Goal: Information Seeking & Learning: Find specific fact

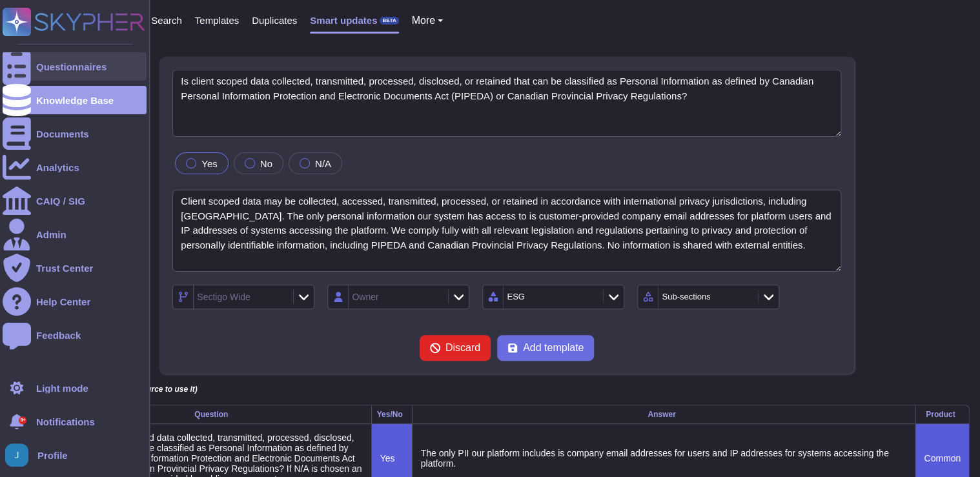
type textarea "Is client scoped data collected, transmitted, processed, disclosed, or retained…"
type textarea "Client scoped data may be collected, accessed, transmitted, processed, or retai…"
click at [59, 65] on div "Questionnaires" at bounding box center [71, 67] width 70 height 10
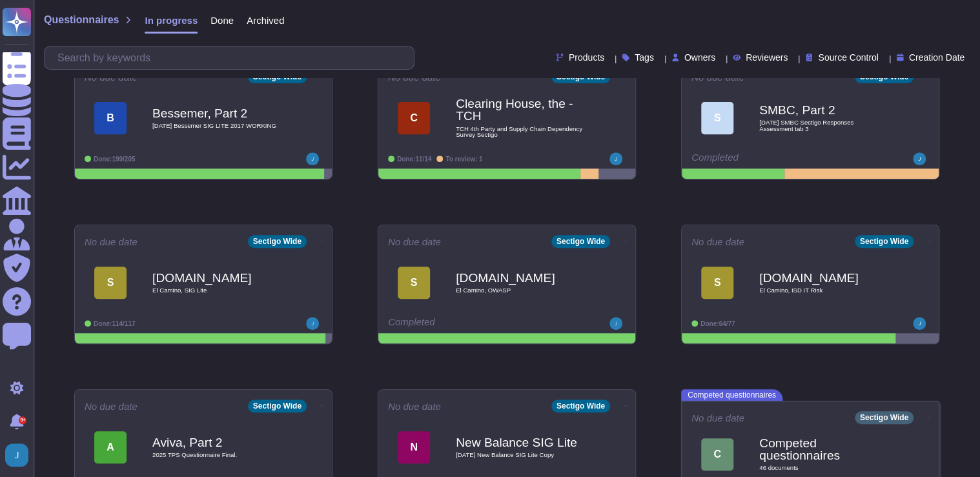
scroll to position [232, 0]
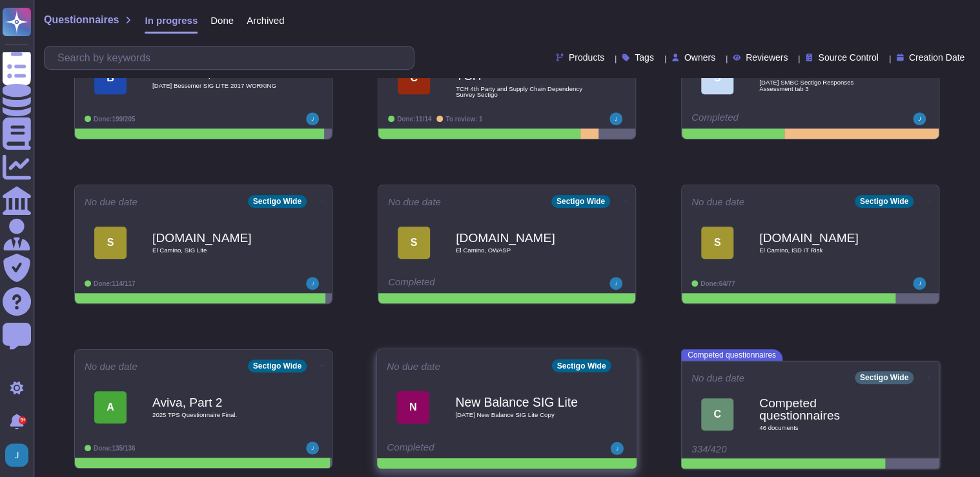
click at [626, 364] on icon at bounding box center [627, 365] width 3 height 3
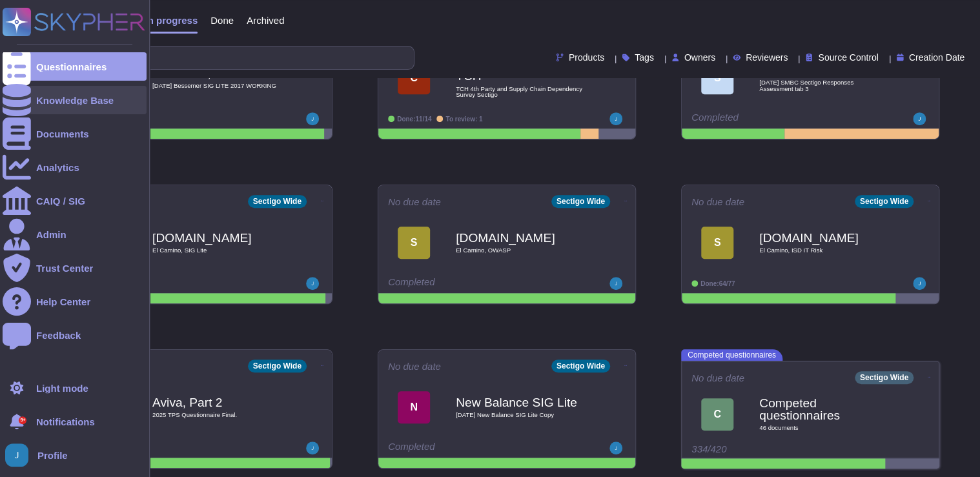
click at [88, 101] on div "Knowledge Base" at bounding box center [74, 101] width 77 height 10
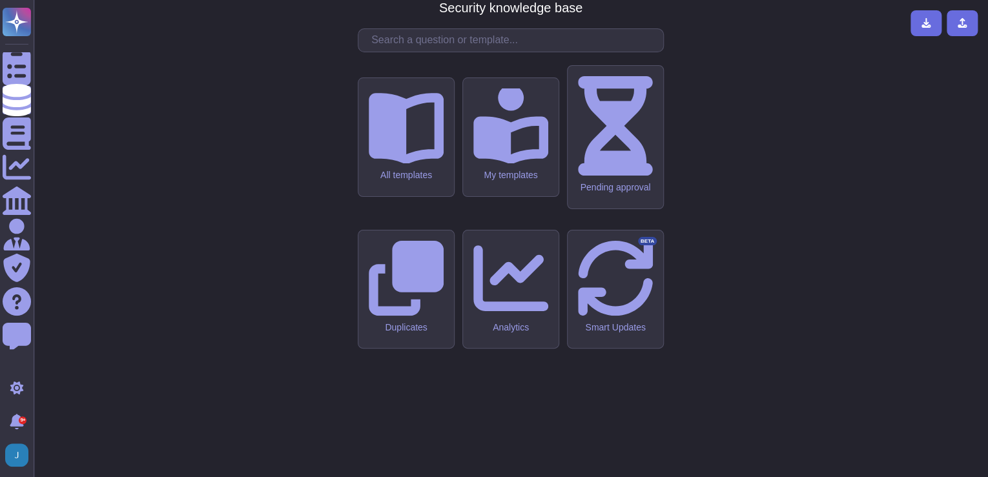
click at [477, 52] on input "text" at bounding box center [514, 40] width 298 height 23
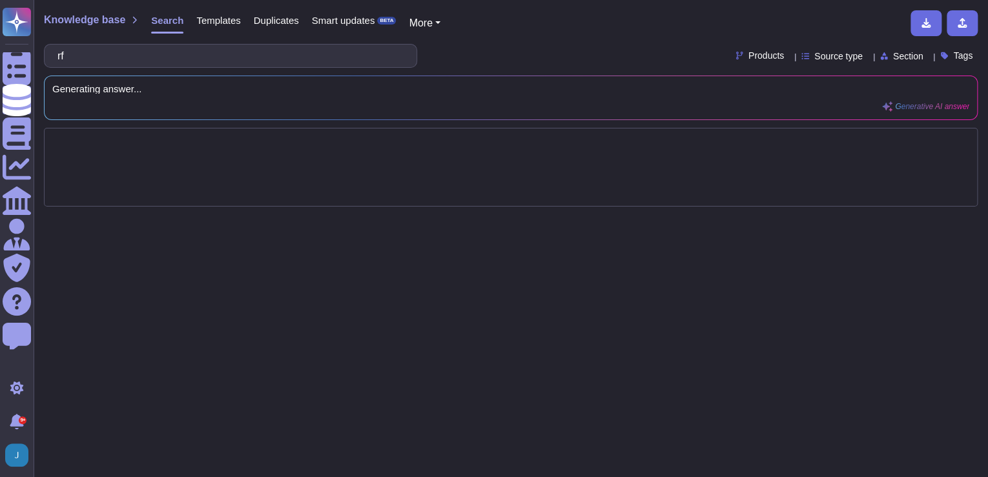
type input "r"
type input "5"
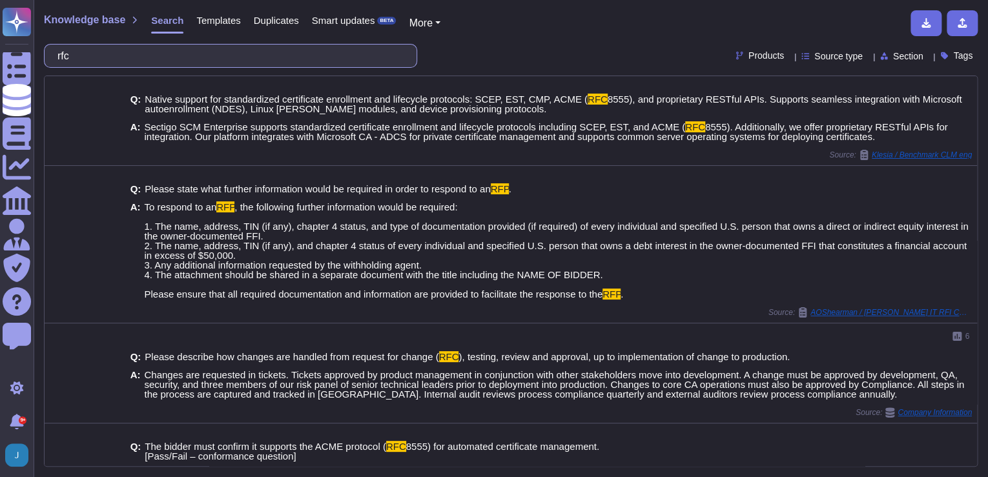
click at [99, 52] on input "rfc" at bounding box center [227, 56] width 353 height 23
drag, startPoint x: 106, startPoint y: 57, endPoint x: -3, endPoint y: 48, distance: 108.9
click at [0, 48] on html "Questionnaires Knowledge Base Documents Analytics CAIQ / SIG Admin Trust Center…" at bounding box center [494, 238] width 988 height 477
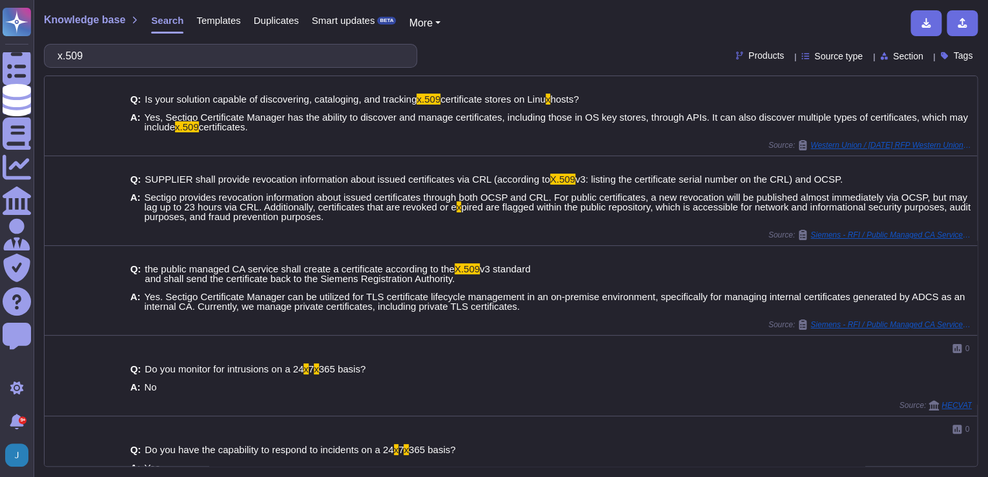
click at [588, 38] on div "Knowledge base Search Templates Duplicates Smart updates BETA More x.509 Produc…" at bounding box center [511, 238] width 954 height 477
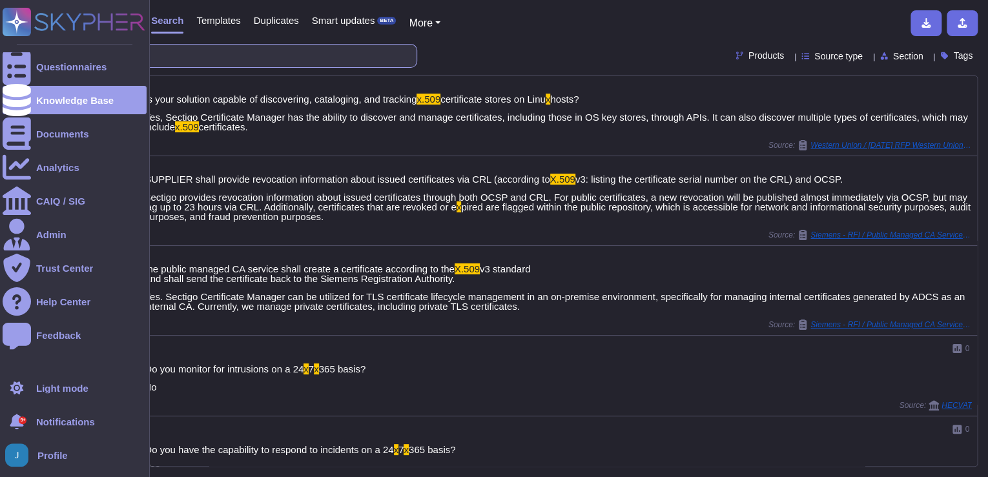
drag, startPoint x: 138, startPoint y: 61, endPoint x: 6, endPoint y: 20, distance: 138.5
click at [0, 20] on html "Questionnaires Knowledge Base Documents Analytics CAIQ / SIG Admin Trust Center…" at bounding box center [494, 238] width 988 height 477
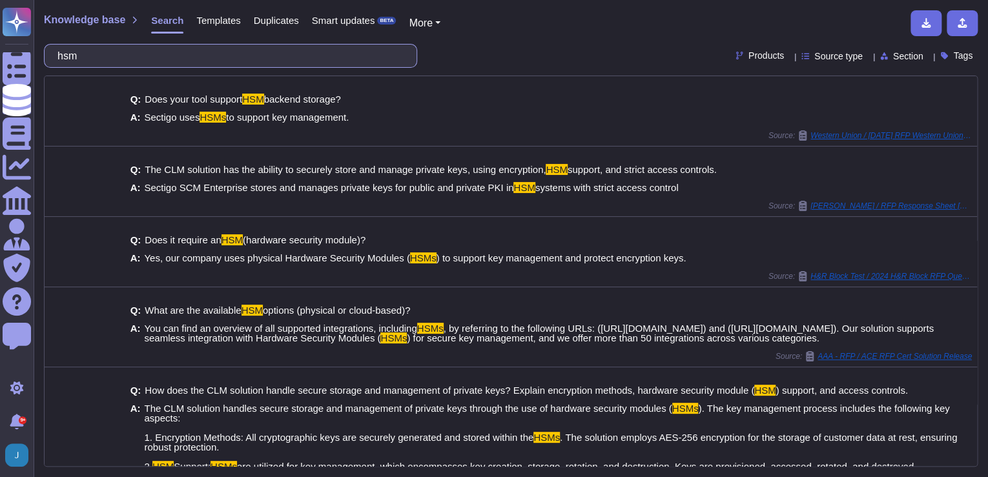
drag, startPoint x: 97, startPoint y: 52, endPoint x: 77, endPoint y: 52, distance: 19.4
click at [77, 52] on input "hsm" at bounding box center [227, 56] width 353 height 23
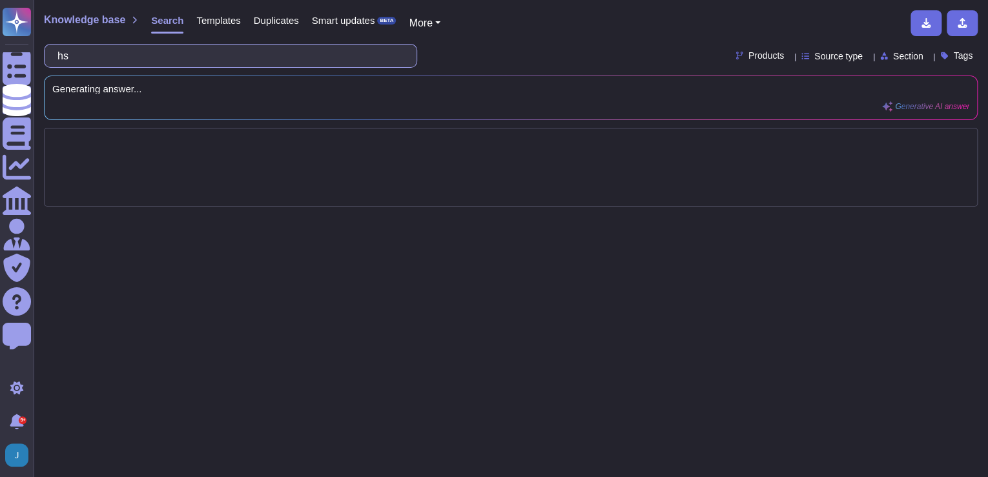
type input "h"
type input "a"
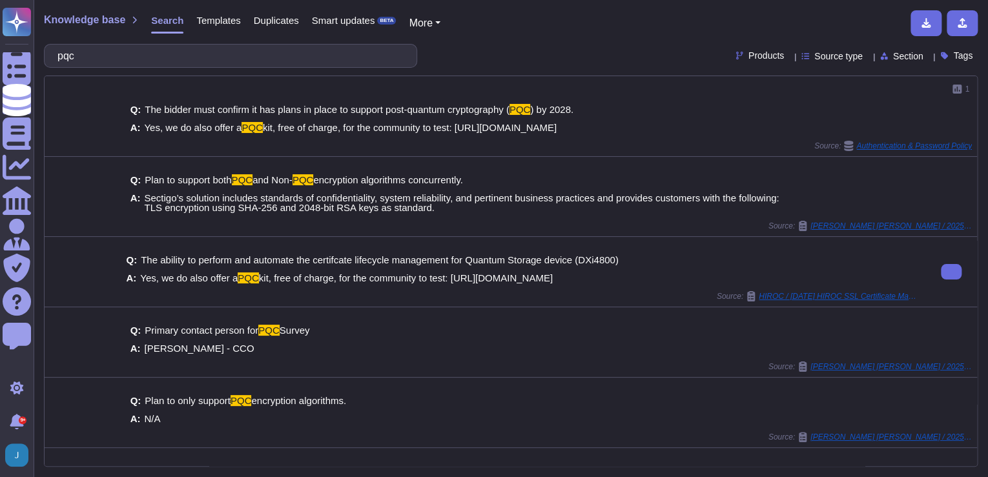
drag, startPoint x: 628, startPoint y: 276, endPoint x: 157, endPoint y: 274, distance: 471.4
click at [157, 274] on div "A: Yes, we do also offer a PQC kit, free of charge, for the community to test: …" at bounding box center [523, 278] width 794 height 10
copy span "we do also offer a PQC kit, free of charge, for the community to test: https://…"
drag, startPoint x: 119, startPoint y: 52, endPoint x: -3, endPoint y: 34, distance: 122.8
click at [0, 34] on html "Questionnaires Knowledge Base Documents Analytics CAIQ / SIG Admin Trust Center…" at bounding box center [494, 238] width 988 height 477
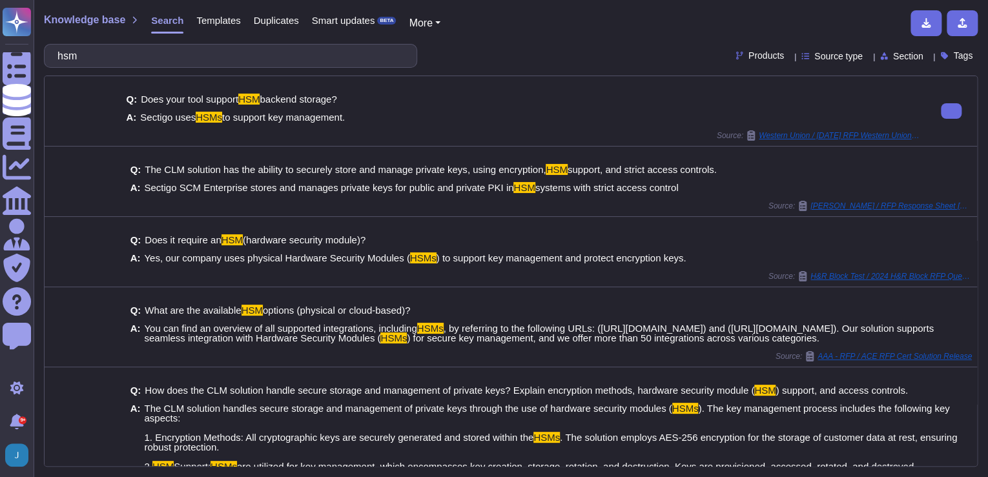
type input "hsm"
drag, startPoint x: 351, startPoint y: 118, endPoint x: 138, endPoint y: 114, distance: 213.1
click at [138, 114] on div "A: Sectigo uses HSMs to support key management." at bounding box center [523, 117] width 794 height 10
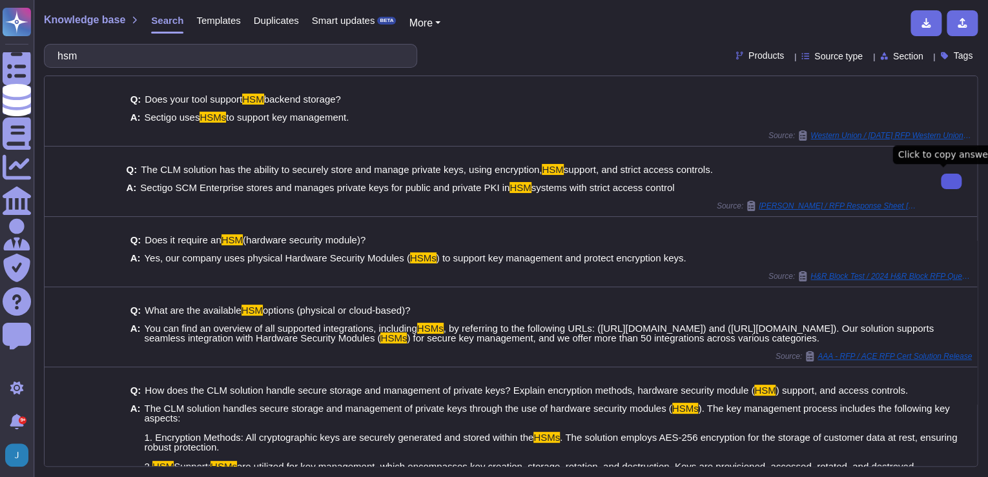
click at [951, 181] on icon at bounding box center [951, 181] width 0 height 0
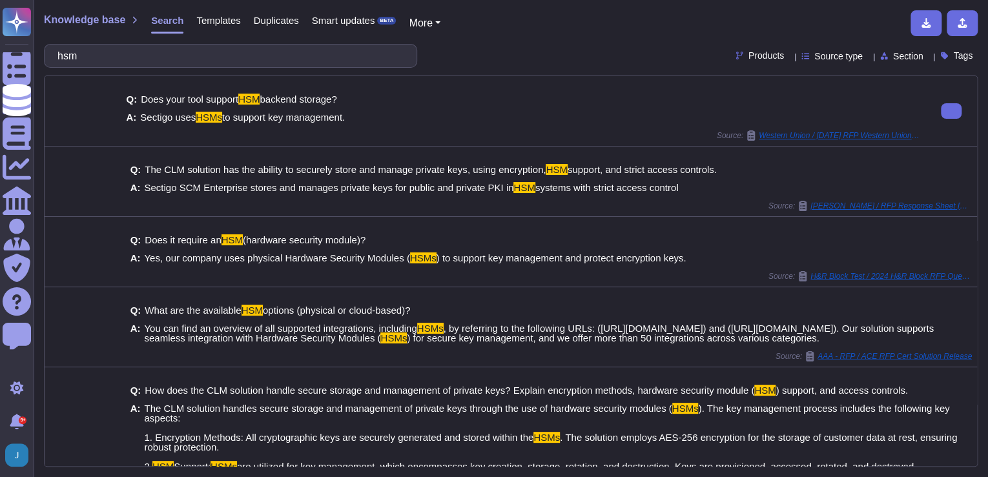
click at [500, 108] on div "Q: Does your tool support HSM backend storage? A: Sectigo uses HSMs to support …" at bounding box center [523, 109] width 794 height 44
